Goal: Check status: Check status

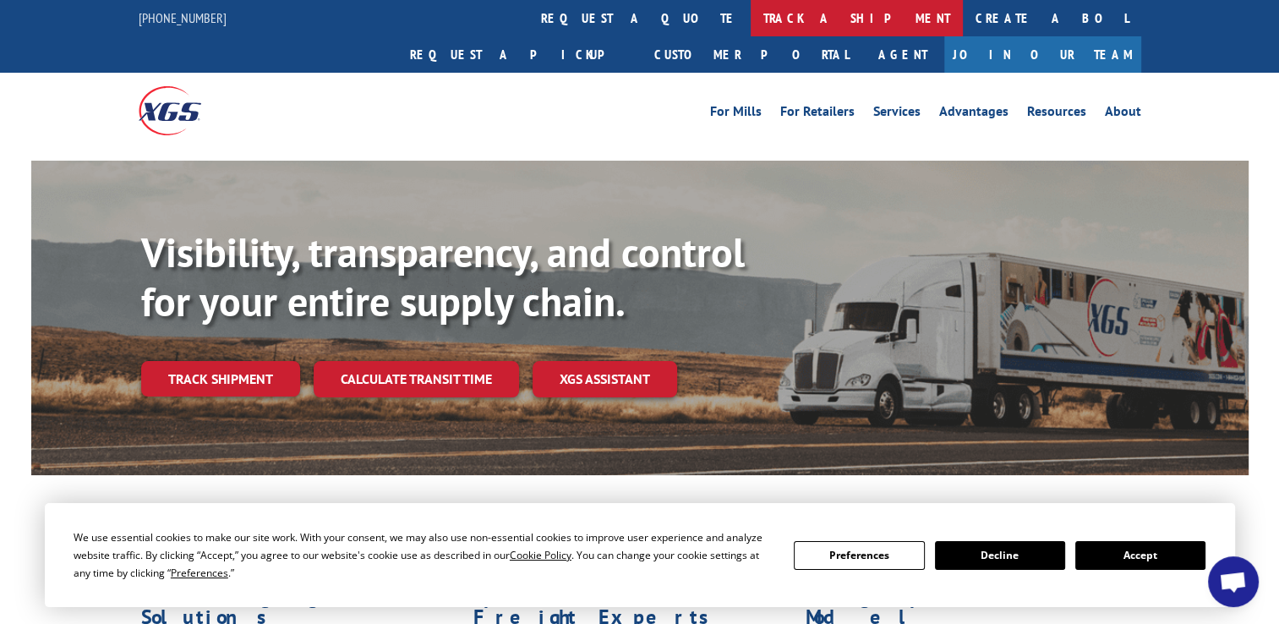
click at [751, 34] on link "track a shipment" at bounding box center [857, 18] width 212 height 36
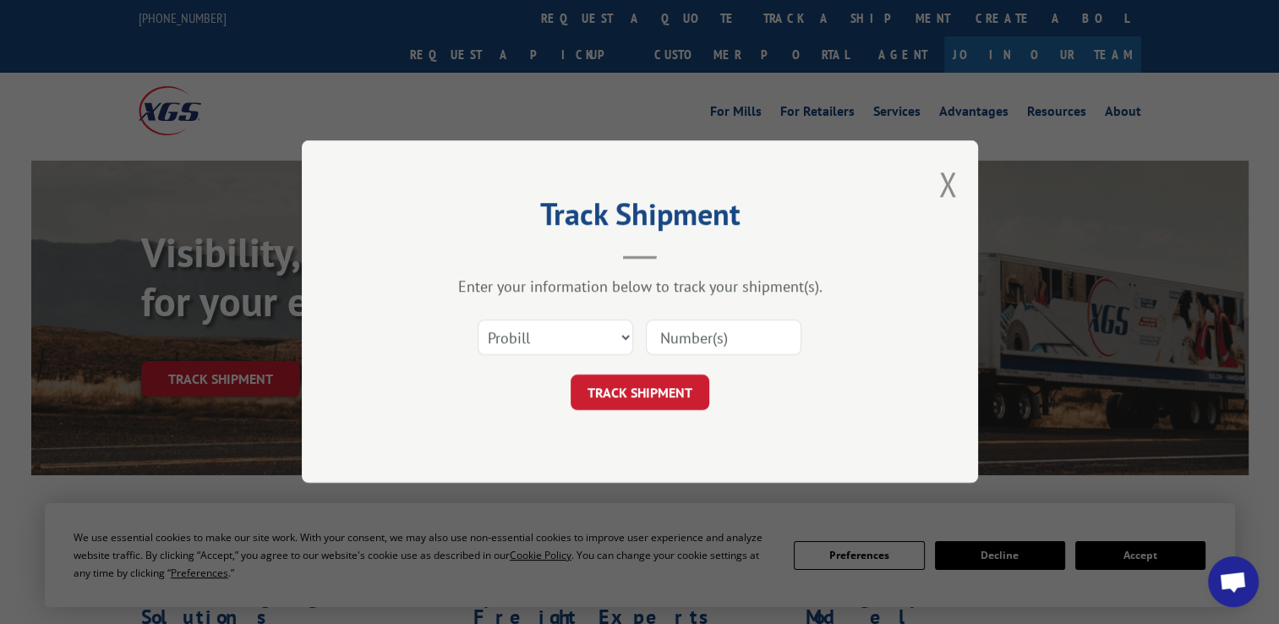
click at [549, 315] on div "Select category... Probill BOL PO" at bounding box center [639, 338] width 507 height 56
click at [538, 348] on select "Select category... Probill BOL PO" at bounding box center [556, 339] width 156 height 36
select select "bol"
click at [478, 321] on select "Select category... Probill BOL PO" at bounding box center [556, 339] width 156 height 36
click at [728, 350] on input at bounding box center [724, 339] width 156 height 36
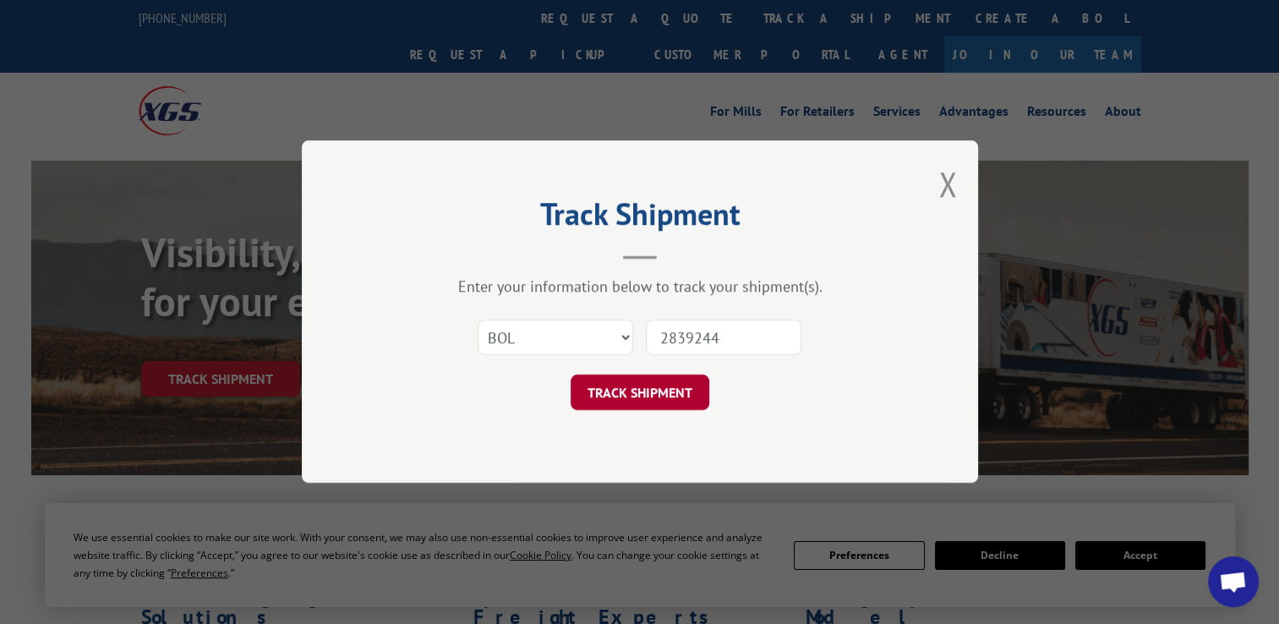
type input "2839244"
click at [668, 390] on button "TRACK SHIPMENT" at bounding box center [640, 393] width 139 height 36
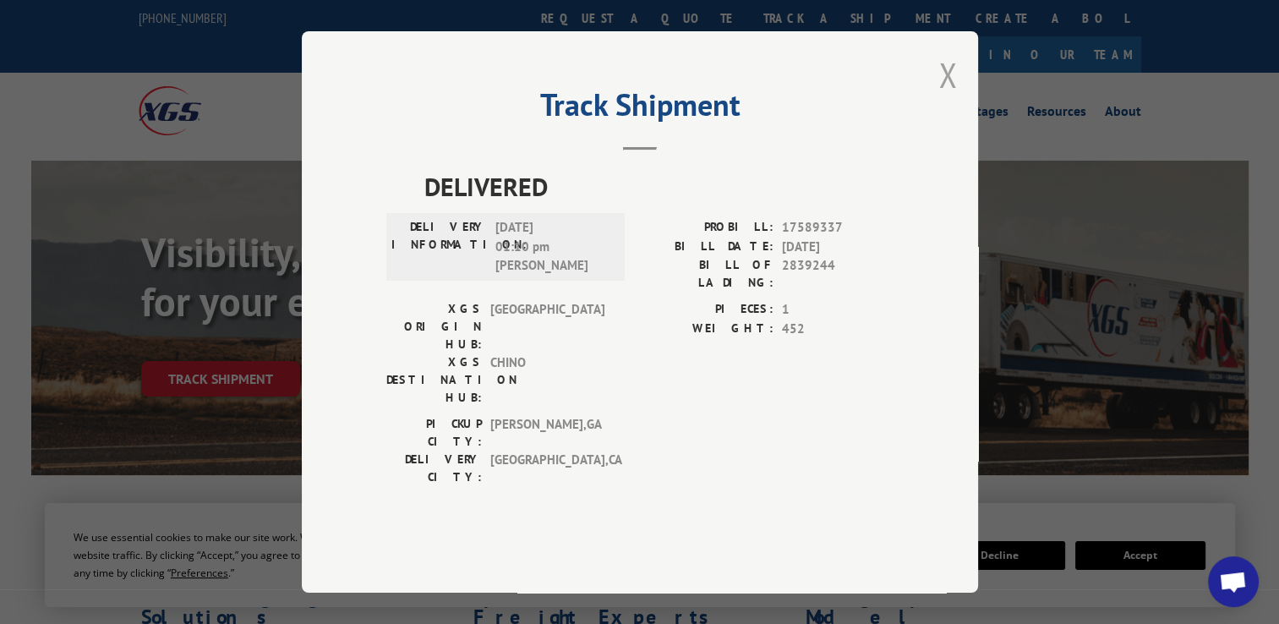
click at [954, 97] on button "Close modal" at bounding box center [948, 74] width 19 height 45
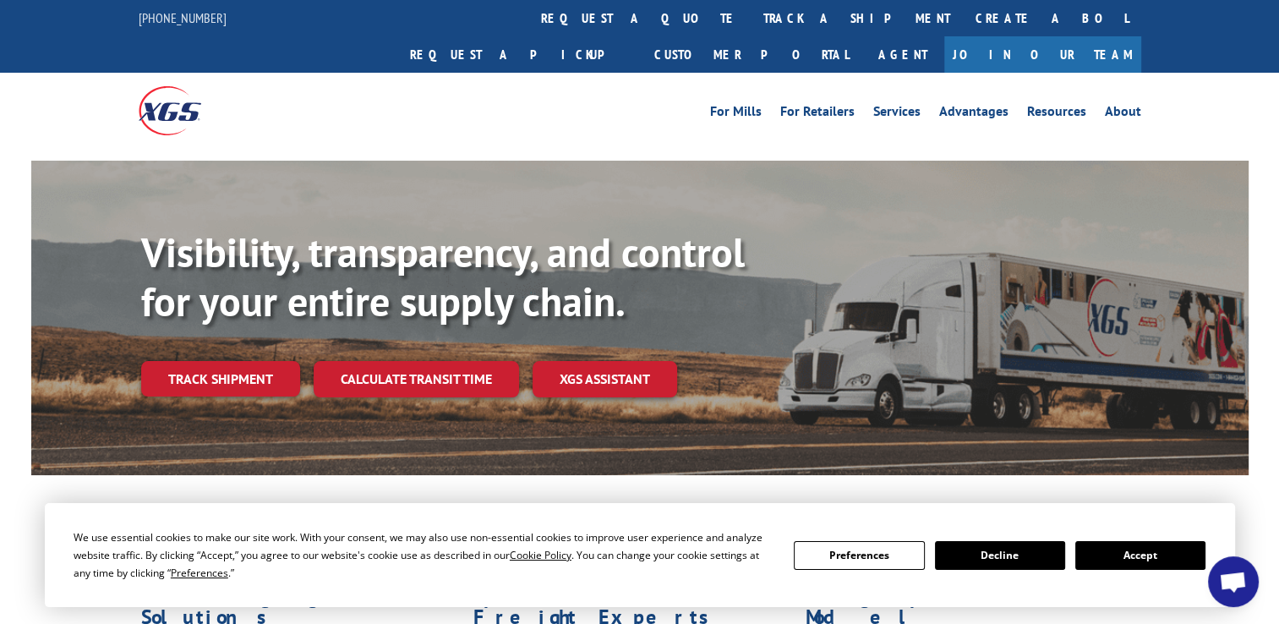
click at [1154, 556] on button "Accept" at bounding box center [1141, 555] width 130 height 29
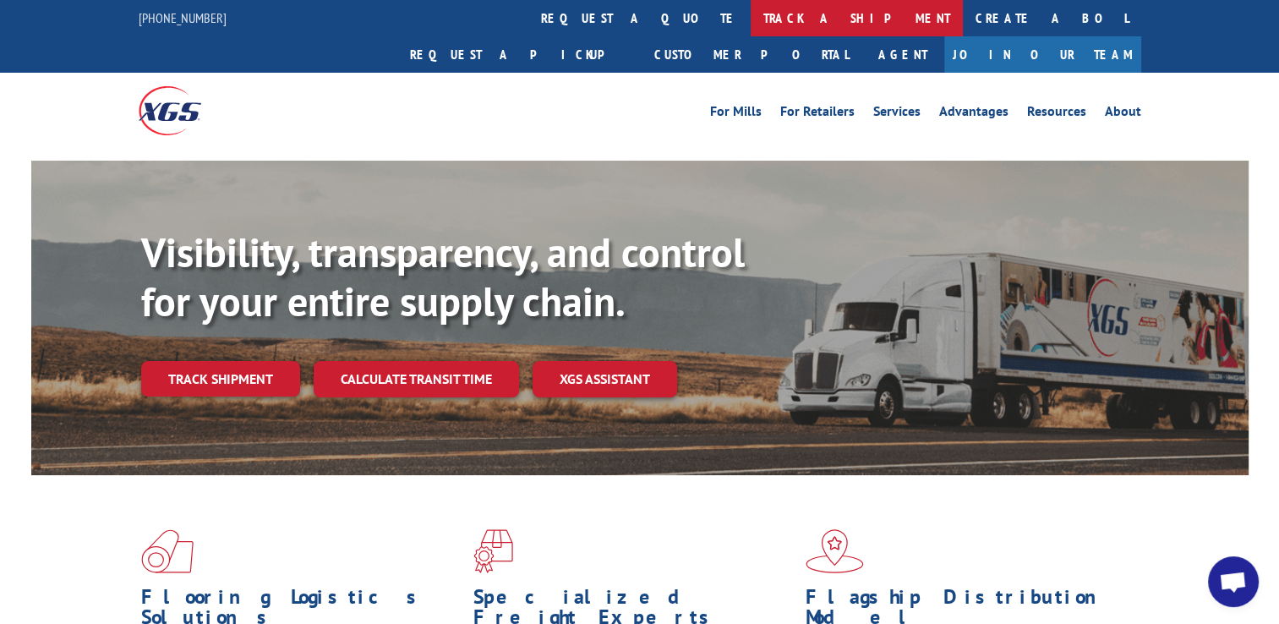
click at [751, 22] on link "track a shipment" at bounding box center [857, 18] width 212 height 36
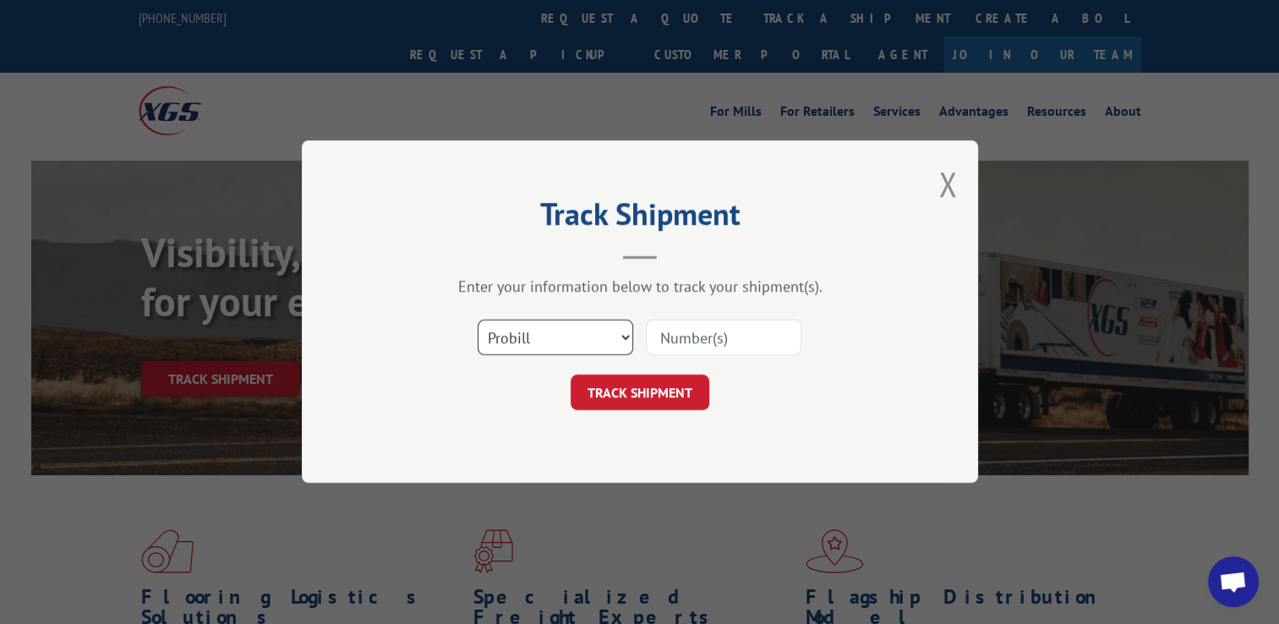
click at [529, 346] on select "Select category... Probill BOL PO" at bounding box center [556, 339] width 156 height 36
select select "bol"
click at [478, 321] on select "Select category... Probill BOL PO" at bounding box center [556, 339] width 156 height 36
click at [732, 322] on input at bounding box center [724, 339] width 156 height 36
type input "2876413"
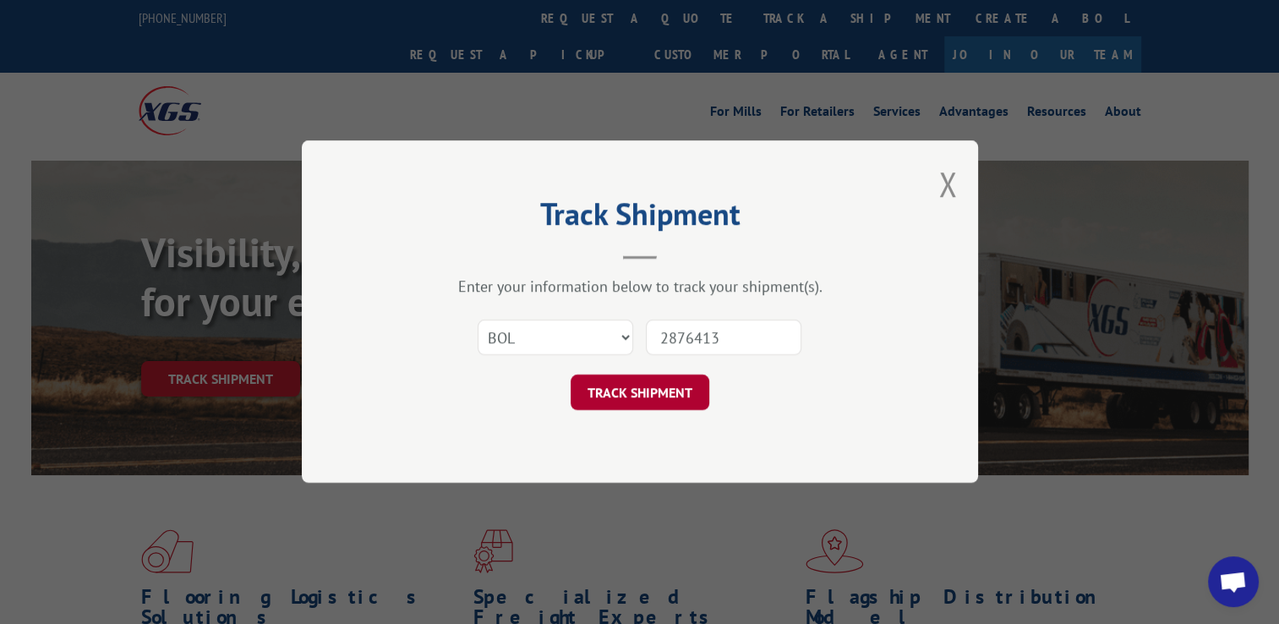
click at [682, 376] on button "TRACK SHIPMENT" at bounding box center [640, 393] width 139 height 36
